Goal: Find contact information: Find contact information

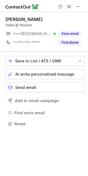
scroll to position [120, 88]
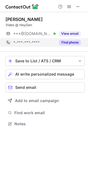
click at [71, 42] on button "Find phone" at bounding box center [70, 43] width 22 height 6
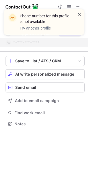
click at [79, 13] on span at bounding box center [79, 15] width 4 height 6
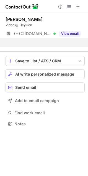
scroll to position [111, 88]
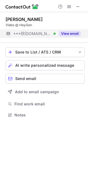
click at [65, 33] on button "View email" at bounding box center [70, 34] width 22 height 6
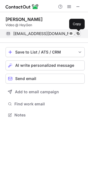
click at [77, 32] on span at bounding box center [77, 33] width 4 height 4
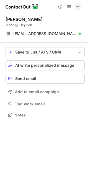
click at [76, 7] on span at bounding box center [77, 6] width 4 height 4
